Goal: Check status

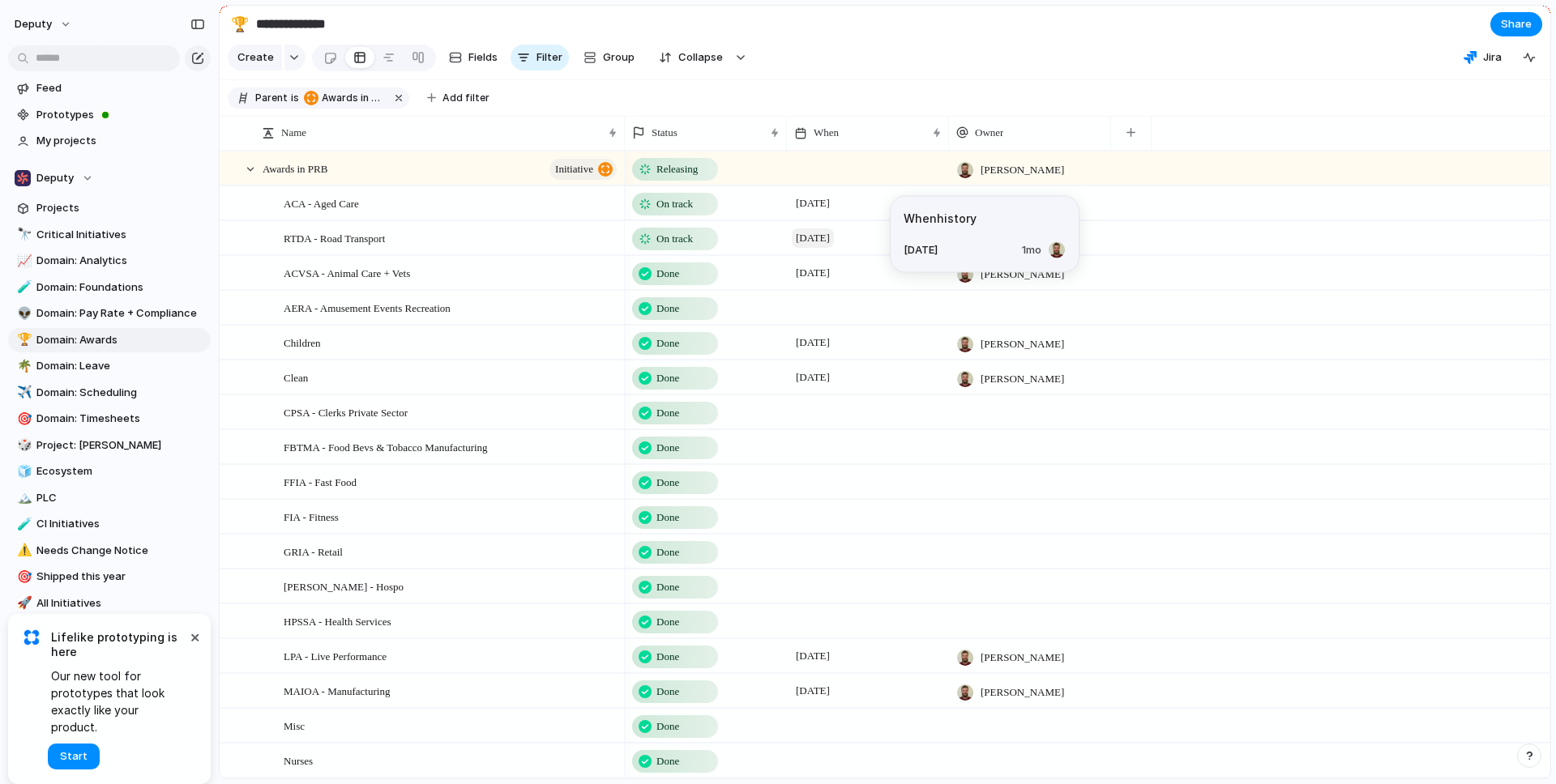
click at [828, 248] on span "[DATE]" at bounding box center [813, 239] width 42 height 20
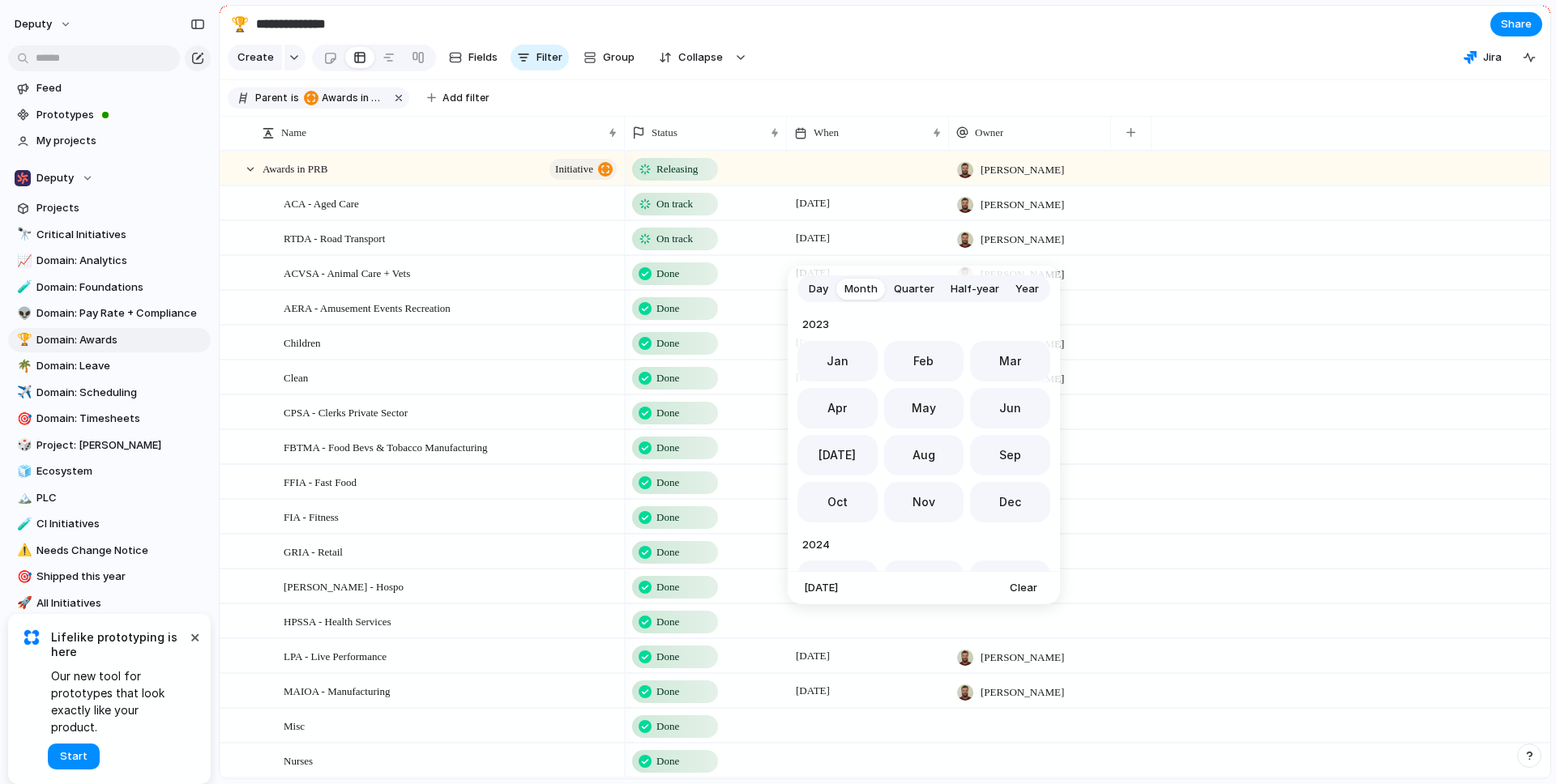
scroll to position [445, 0]
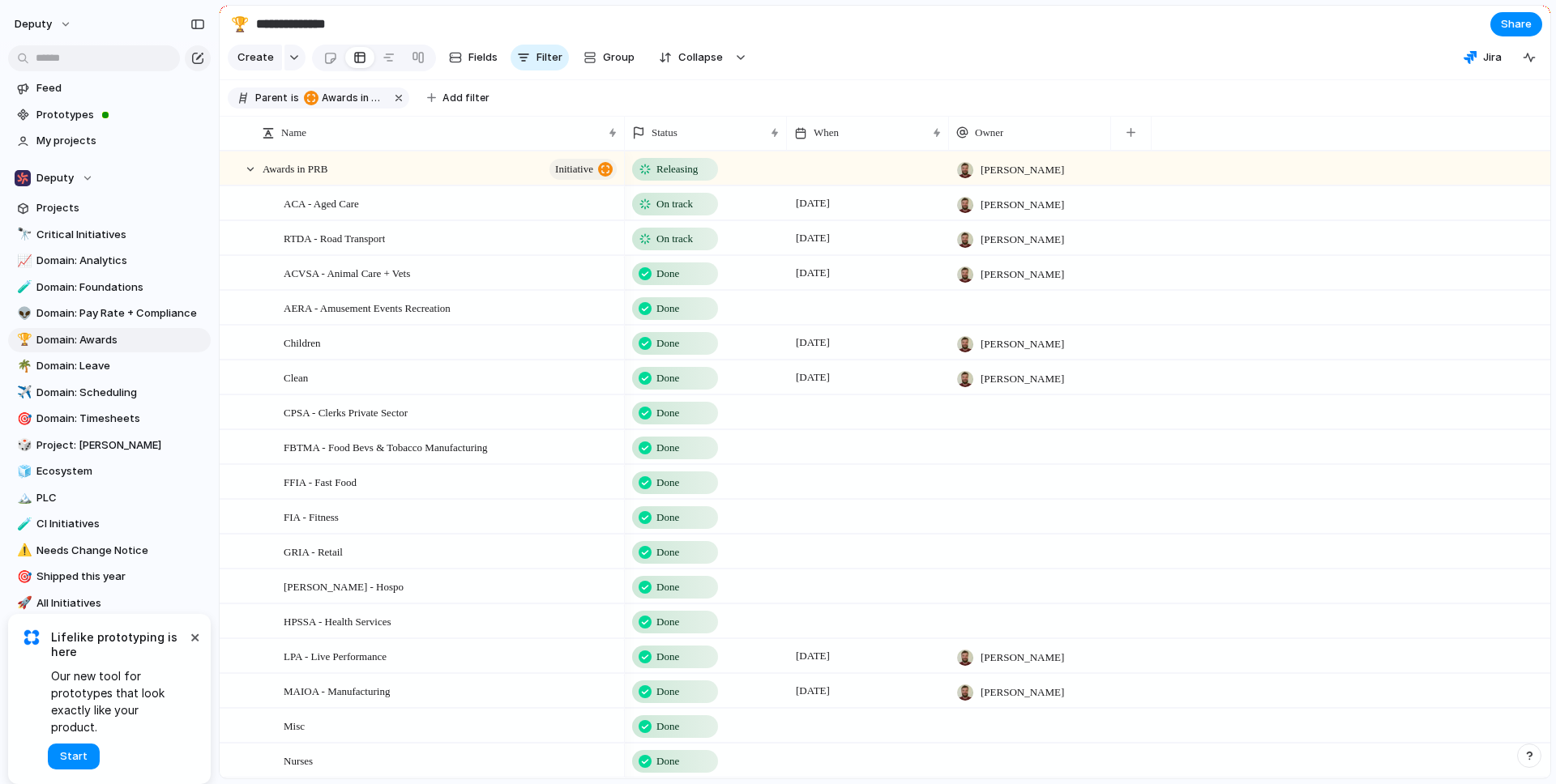
click at [692, 203] on div "Day Month Quarter Half-year Year [DATE] Feb Mar Apr May Jun [DATE] Aug Sep Oct …" at bounding box center [778, 392] width 1556 height 784
click at [674, 212] on span "On track" at bounding box center [675, 204] width 37 height 16
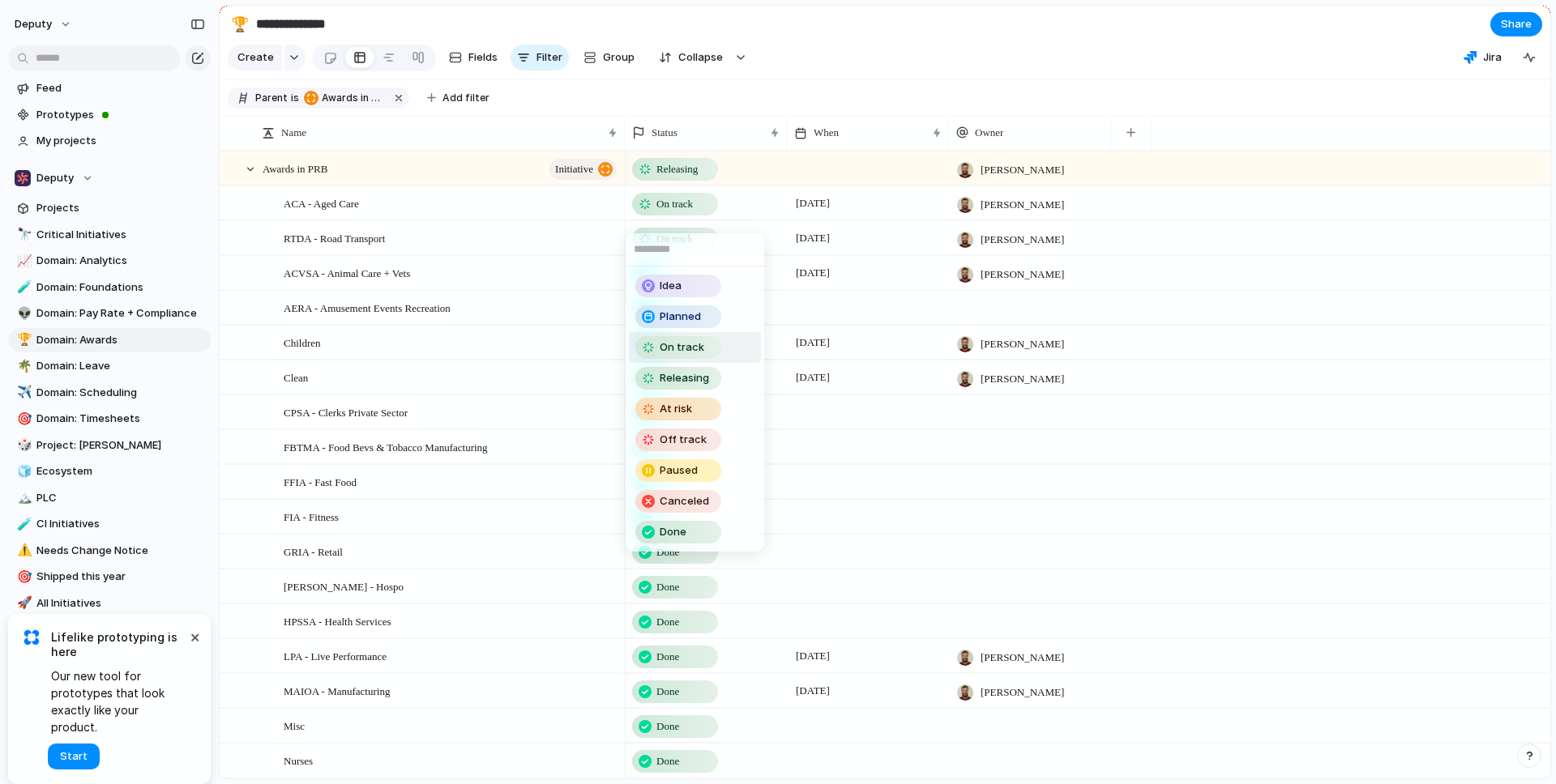
click at [674, 220] on div "Idea Planned On track Releasing At risk Off track Paused Canceled Done" at bounding box center [778, 392] width 1556 height 784
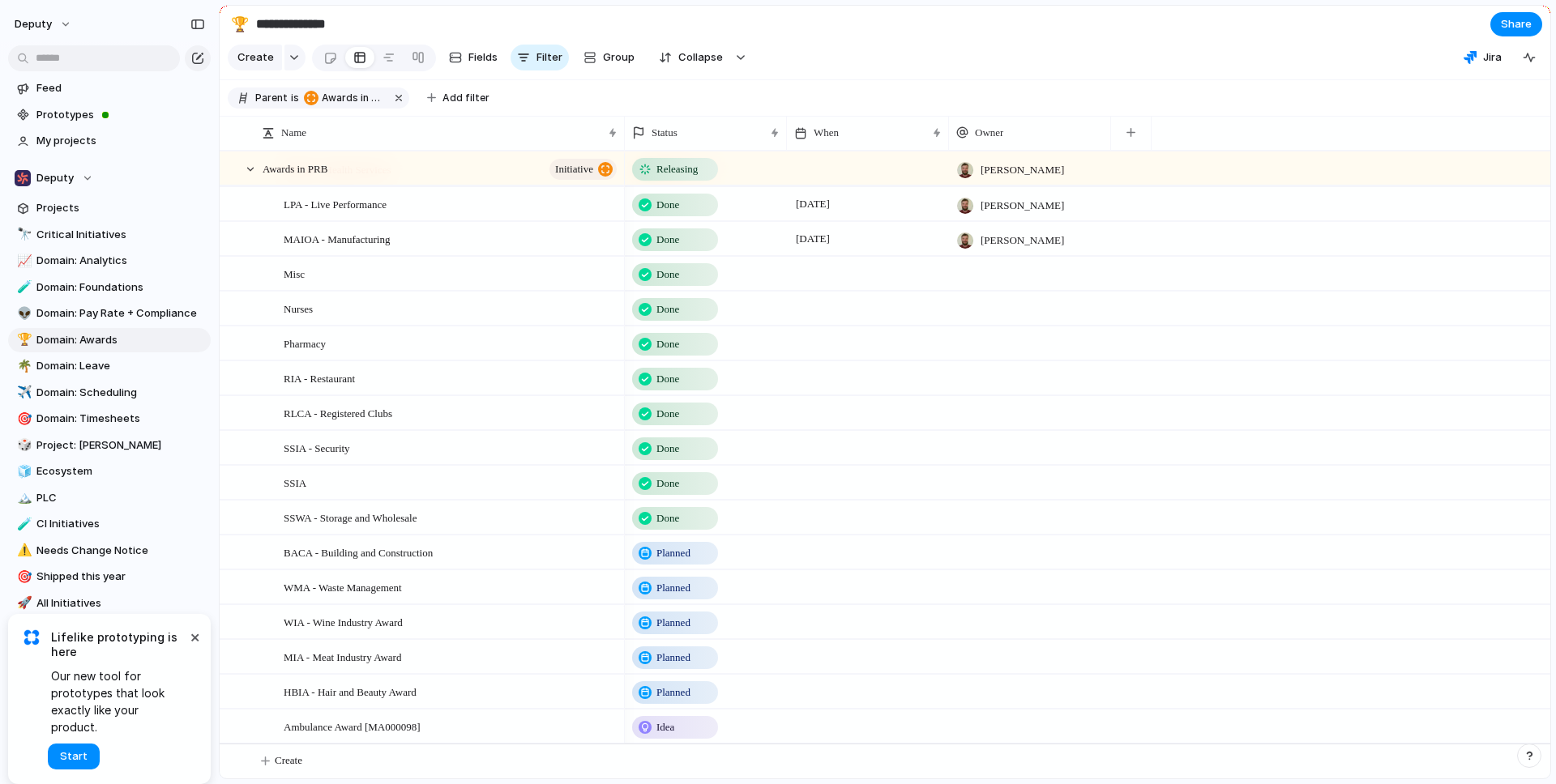
scroll to position [0, 0]
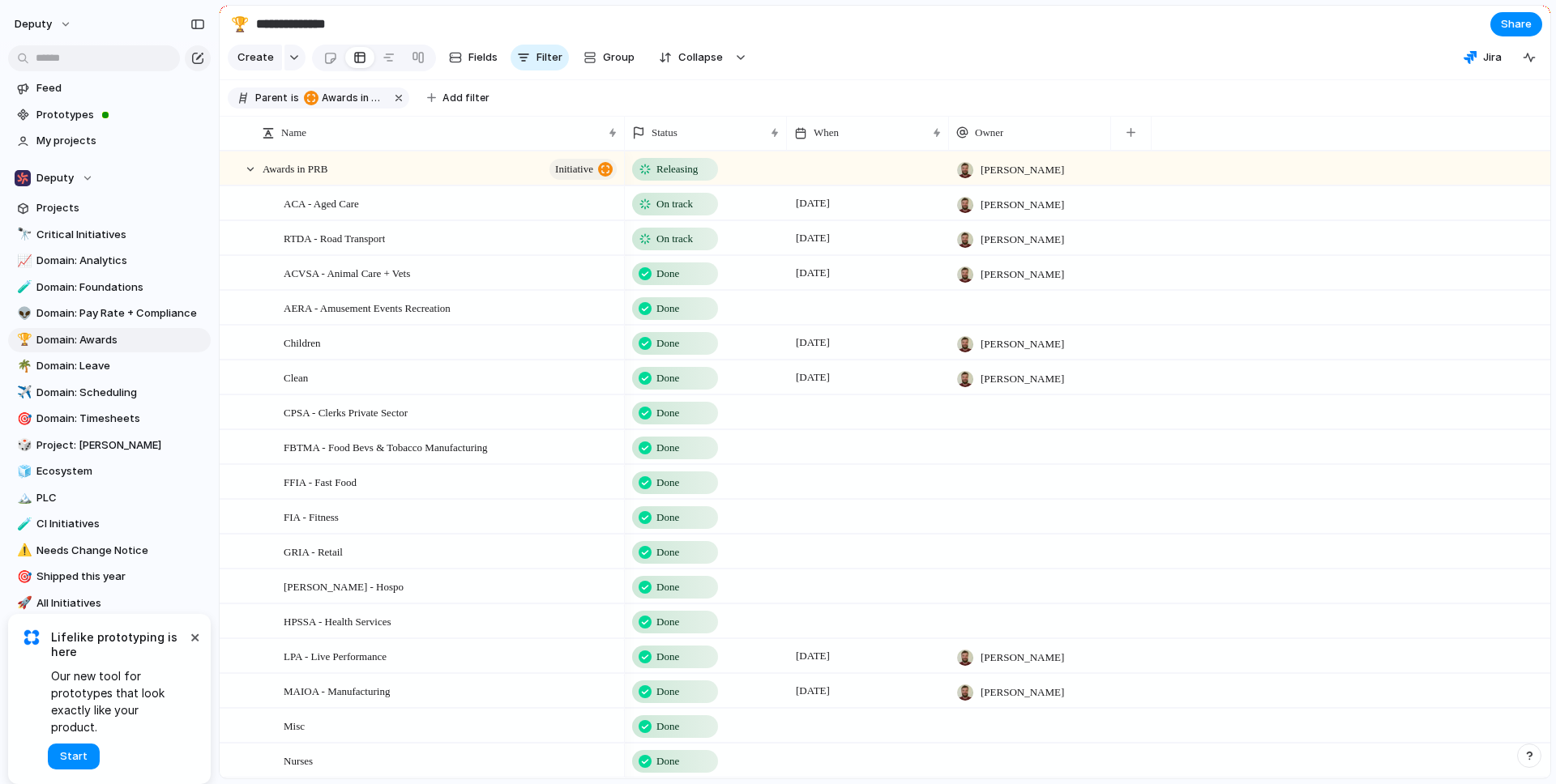
click at [1006, 213] on span "[PERSON_NAME]" at bounding box center [1022, 205] width 84 height 16
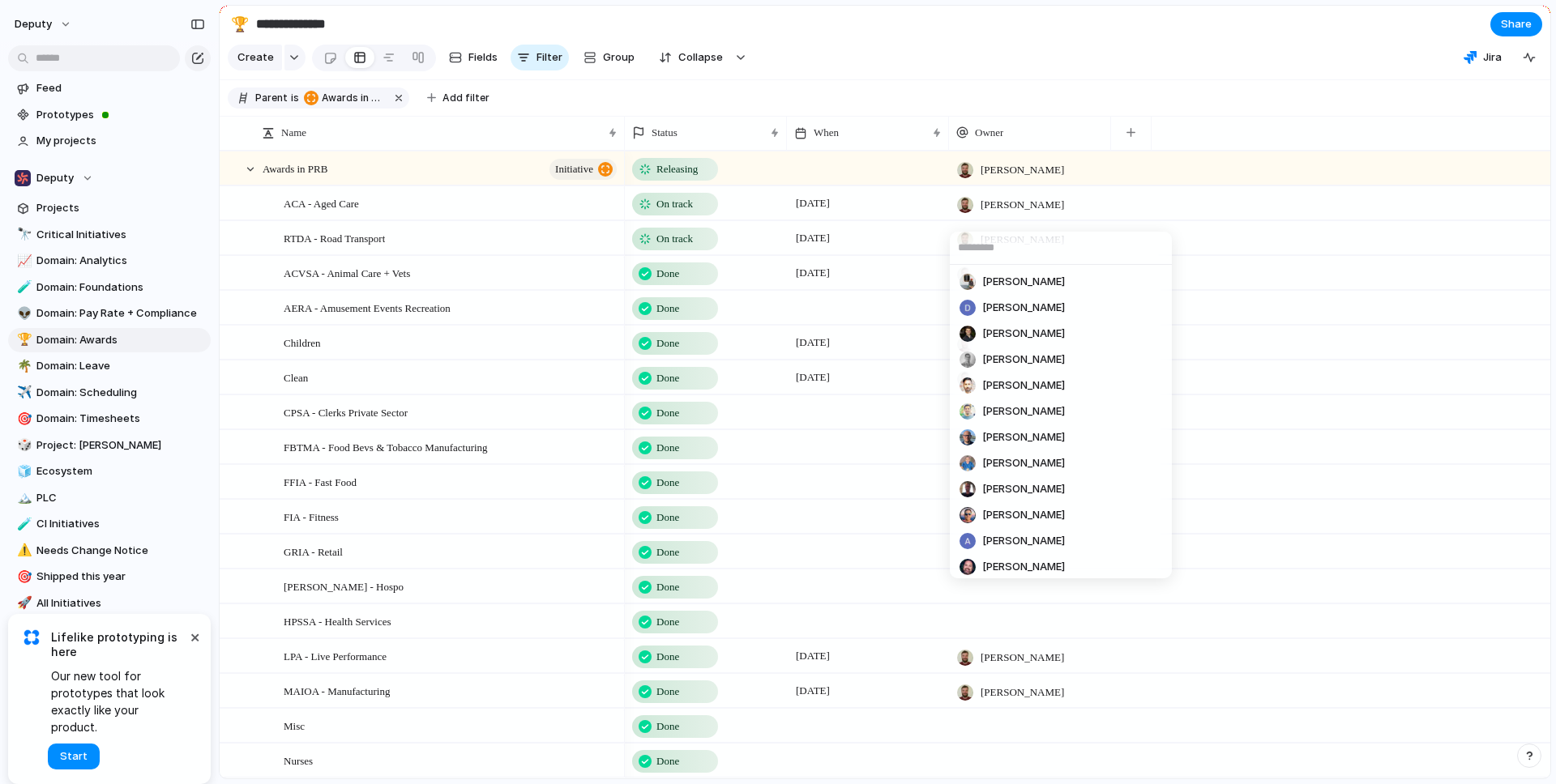
click at [922, 39] on div "[PERSON_NAME] [PERSON_NAME] [PERSON_NAME] [PERSON_NAME] [PERSON_NAME] [PERSON_N…" at bounding box center [778, 392] width 1556 height 784
